Goal: Information Seeking & Learning: Understand process/instructions

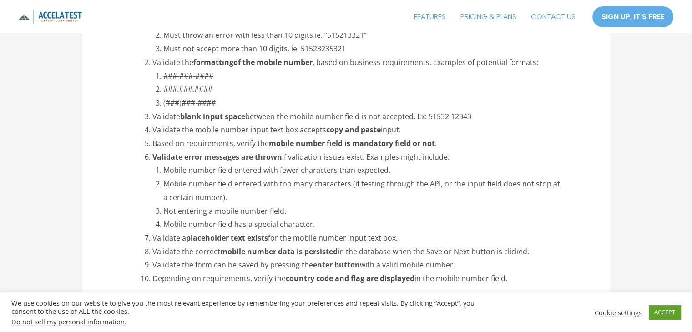
scroll to position [982, 0]
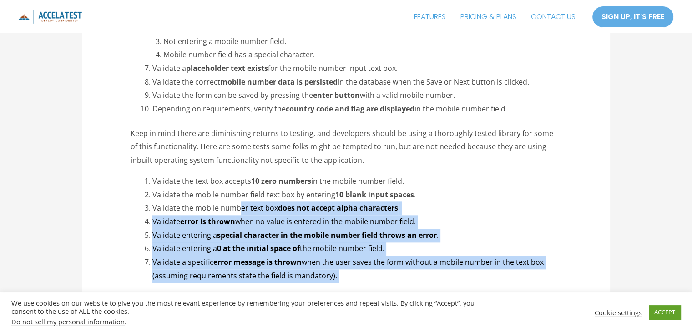
drag, startPoint x: 296, startPoint y: 285, endPoint x: 238, endPoint y: 203, distance: 100.4
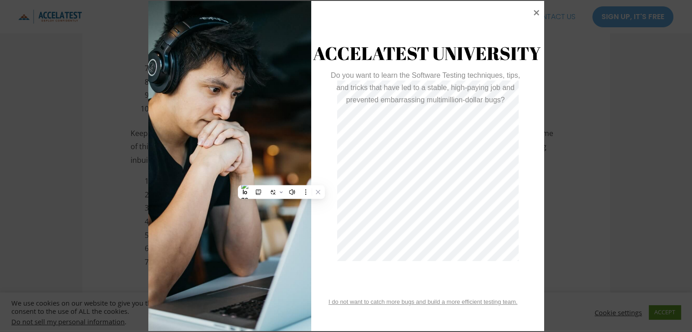
click at [44, 180] on div at bounding box center [346, 166] width 692 height 332
click at [585, 154] on div at bounding box center [346, 166] width 692 height 332
click at [536, 15] on icon at bounding box center [536, 12] width 12 height 12
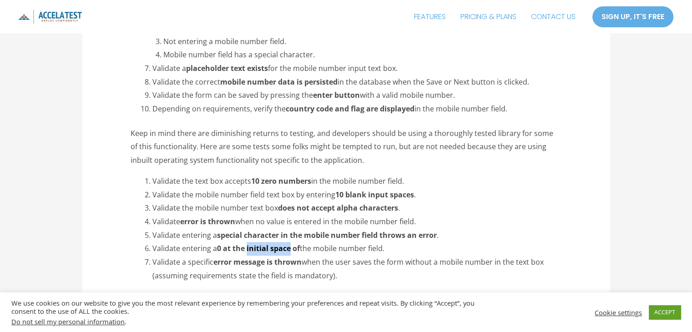
drag, startPoint x: 291, startPoint y: 248, endPoint x: 247, endPoint y: 252, distance: 43.3
click at [247, 252] on strong "0 at the initial space of" at bounding box center [258, 248] width 83 height 10
copy strong "initial space"
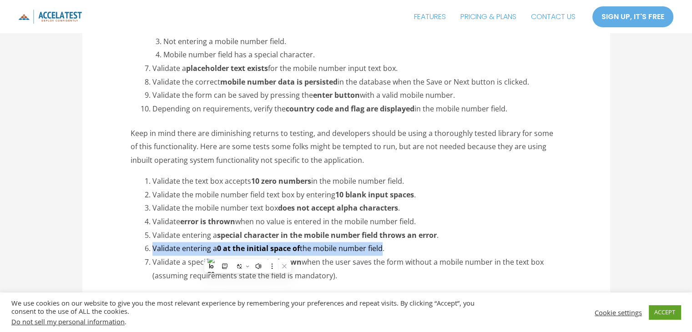
drag, startPoint x: 153, startPoint y: 250, endPoint x: 384, endPoint y: 253, distance: 231.0
click at [384, 253] on li "Validate entering a 0 at the initial space of the [GEOGRAPHIC_DATA]." at bounding box center [356, 249] width 409 height 14
copy li "Validate entering a 0 at the initial space of the [GEOGRAPHIC_DATA]"
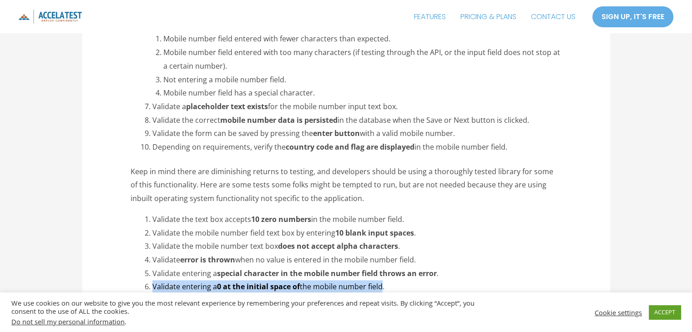
scroll to position [945, 0]
drag, startPoint x: 152, startPoint y: 134, endPoint x: 457, endPoint y: 136, distance: 305.1
click at [457, 136] on li "Validate the form can be saved by pressing the enter button with a valid mobile…" at bounding box center [356, 133] width 409 height 14
copy li "Validate the form can be saved by pressing the enter button with a valid mobile…"
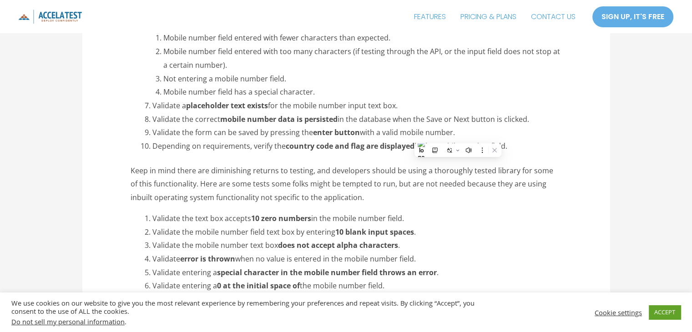
click at [538, 145] on li "Depending on requirements, verify the country code and flag are displayed in th…" at bounding box center [356, 147] width 409 height 14
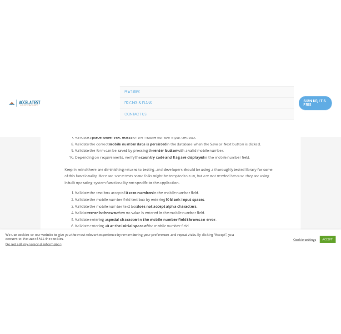
scroll to position [940, 0]
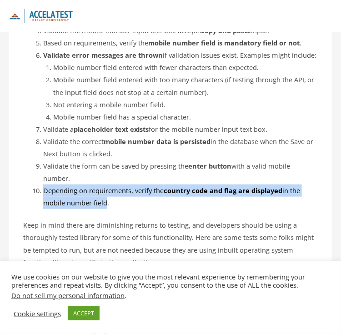
drag, startPoint x: 44, startPoint y: 190, endPoint x: 103, endPoint y: 203, distance: 60.8
click at [103, 203] on li "Depending on requirements, verify the country code and flag are displayed in th…" at bounding box center [180, 197] width 275 height 25
copy li "Depending on requirements, verify the country code and flag are displayed in th…"
